Goal: Find specific page/section: Find specific page/section

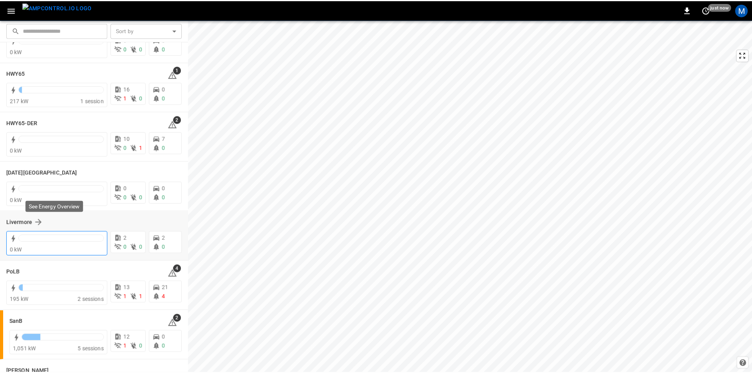
scroll to position [118, 0]
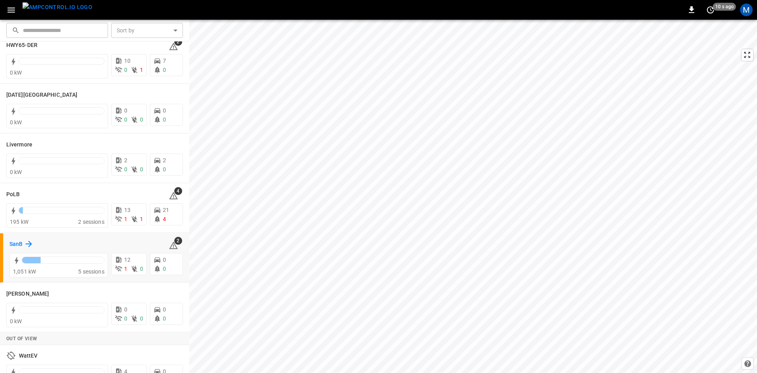
click at [26, 243] on icon at bounding box center [29, 243] width 6 height 6
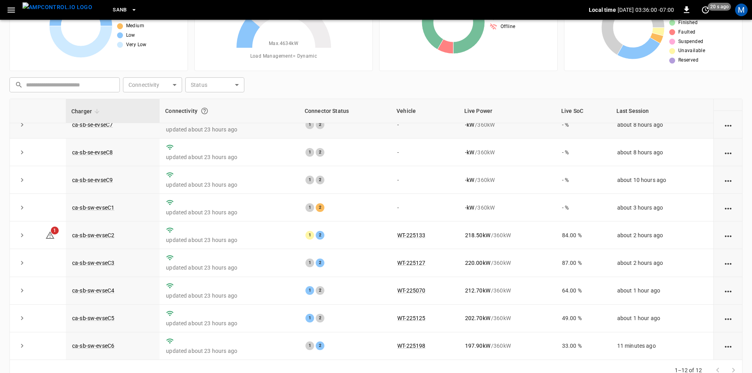
scroll to position [76, 0]
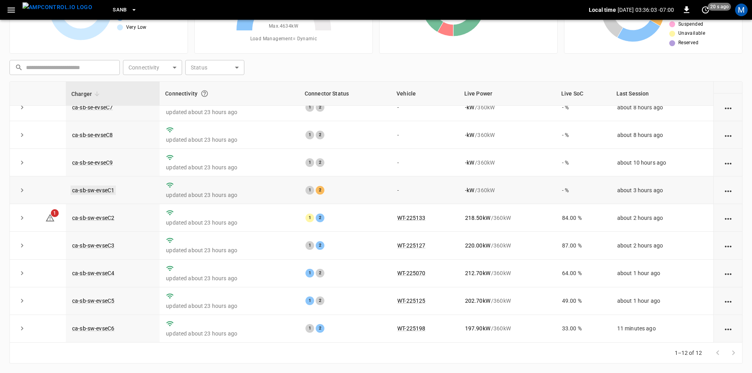
click at [78, 185] on link "ca-sb-sw-evseC1" at bounding box center [93, 189] width 45 height 9
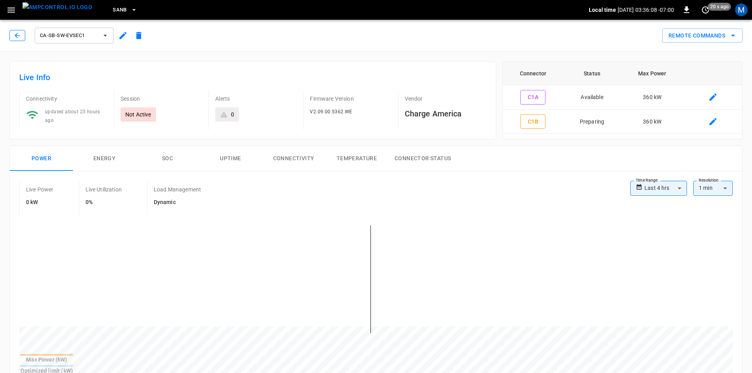
click at [10, 34] on button "button" at bounding box center [17, 35] width 16 height 11
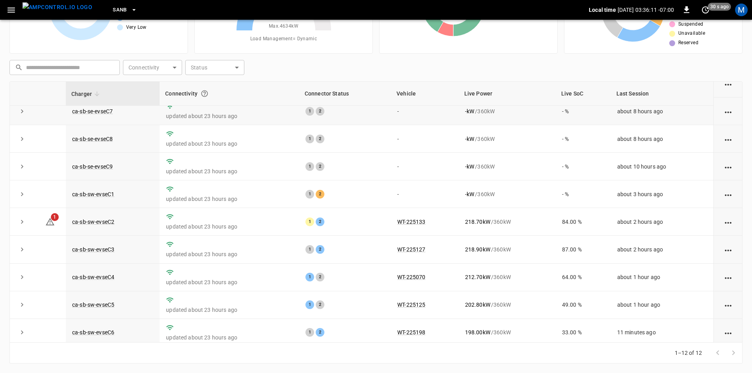
scroll to position [100, 0]
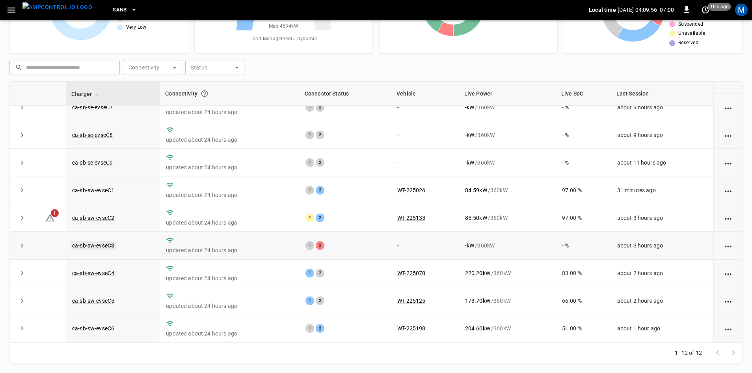
click at [107, 244] on link "ca-sb-sw-evseC3" at bounding box center [93, 244] width 45 height 9
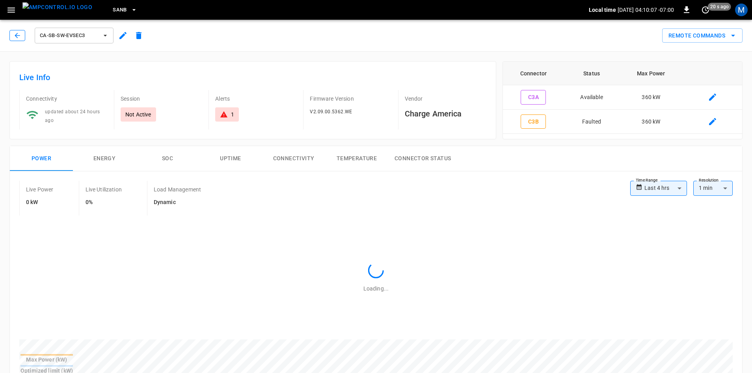
click at [17, 39] on icon "button" at bounding box center [17, 36] width 8 height 8
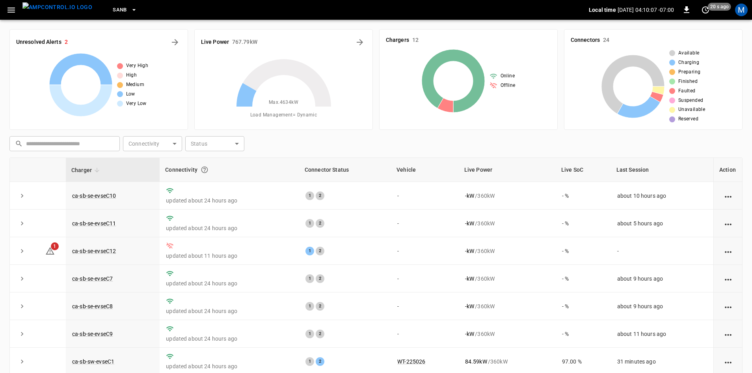
scroll to position [76, 0]
